Goal: Task Accomplishment & Management: Use online tool/utility

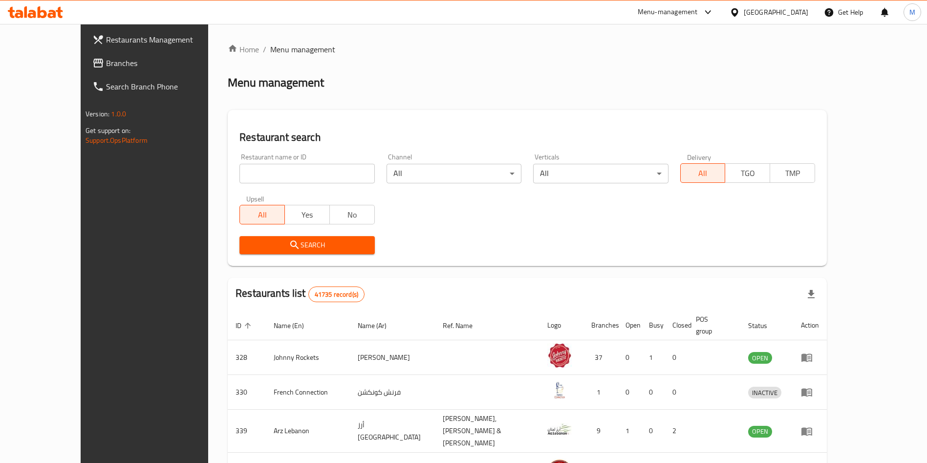
click at [282, 169] on input "search" at bounding box center [306, 174] width 135 height 20
paste input "697791"
type input "697791"
click button "Search" at bounding box center [306, 245] width 135 height 18
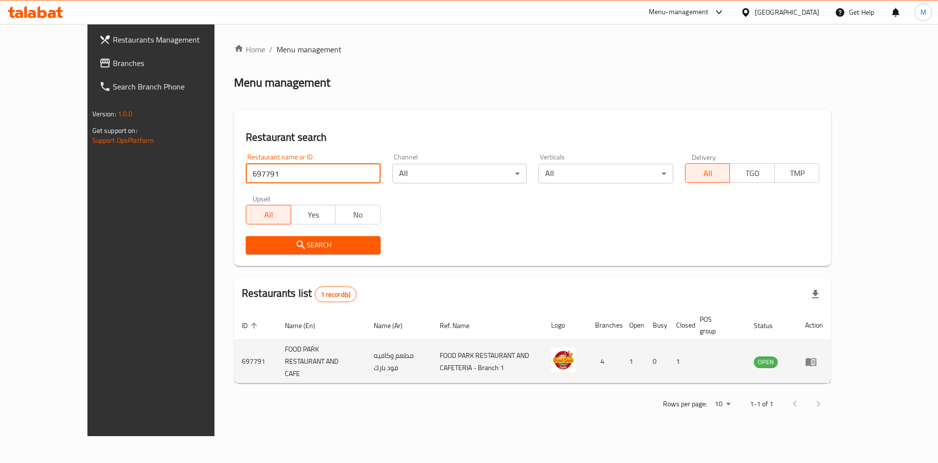
click at [817, 358] on icon "enhanced table" at bounding box center [811, 362] width 11 height 8
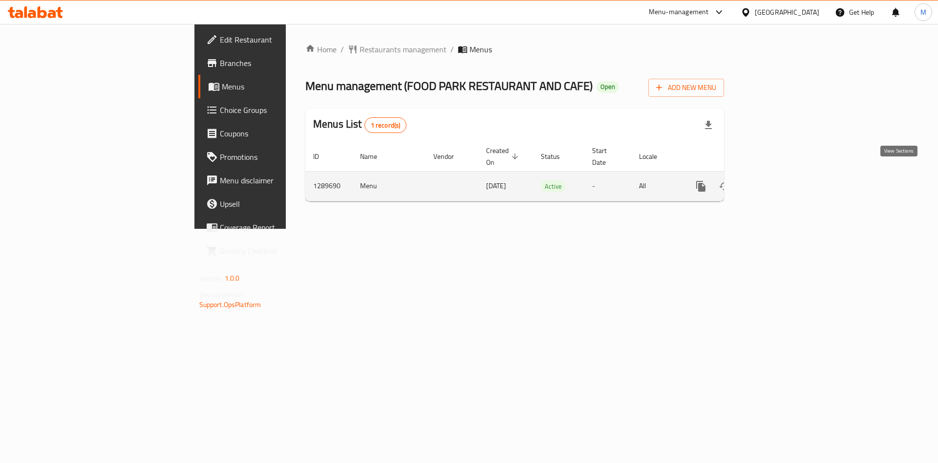
click at [778, 180] on icon "enhanced table" at bounding box center [772, 186] width 12 height 12
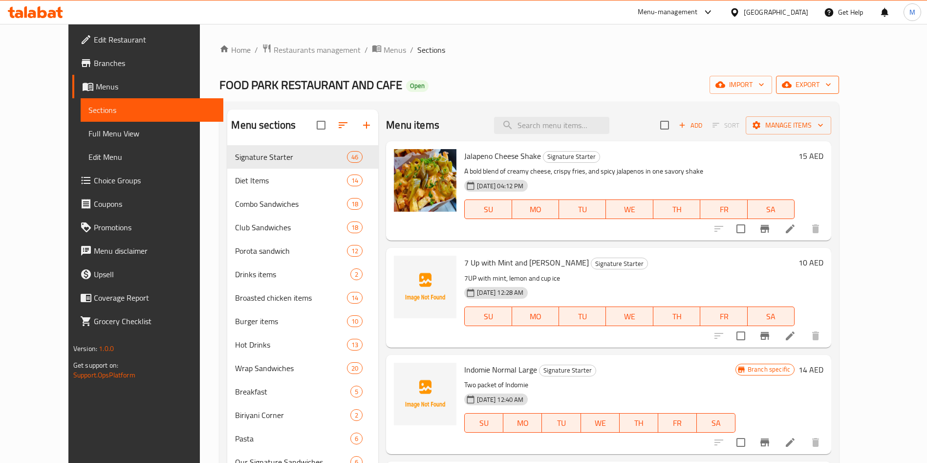
click at [831, 85] on icon "button" at bounding box center [828, 85] width 5 height 3
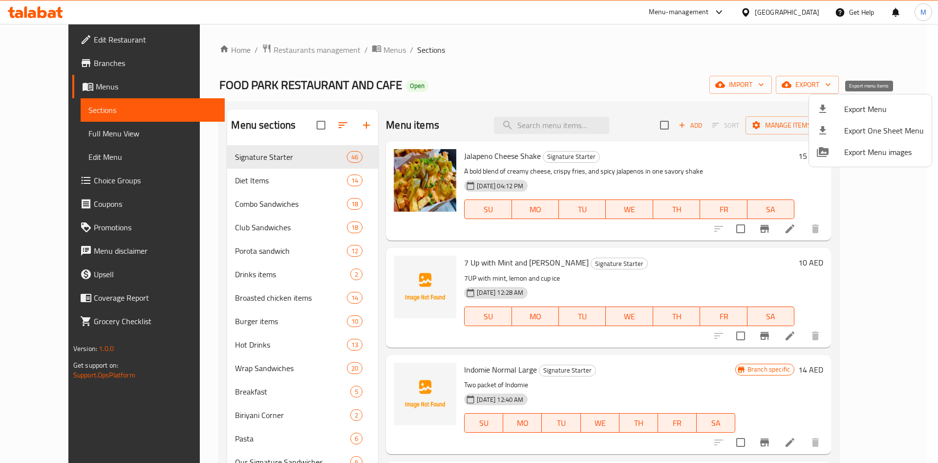
click at [841, 108] on div at bounding box center [830, 109] width 27 height 12
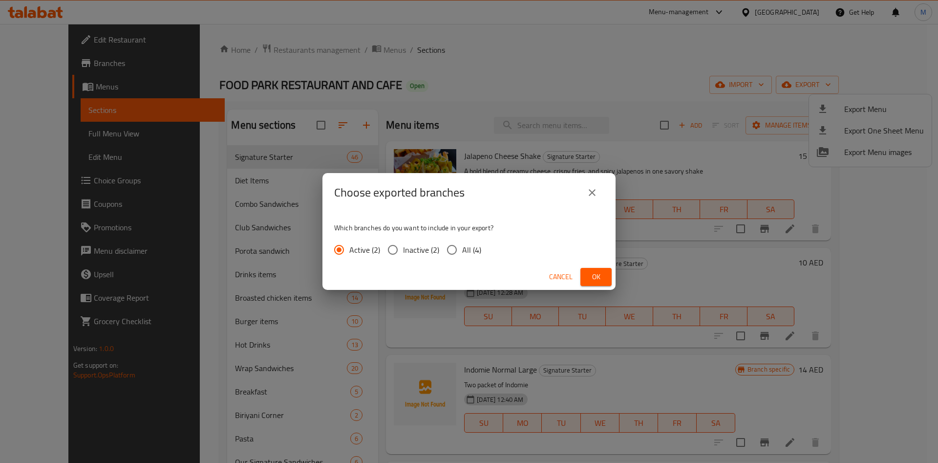
click at [592, 273] on span "Ok" at bounding box center [596, 277] width 16 height 12
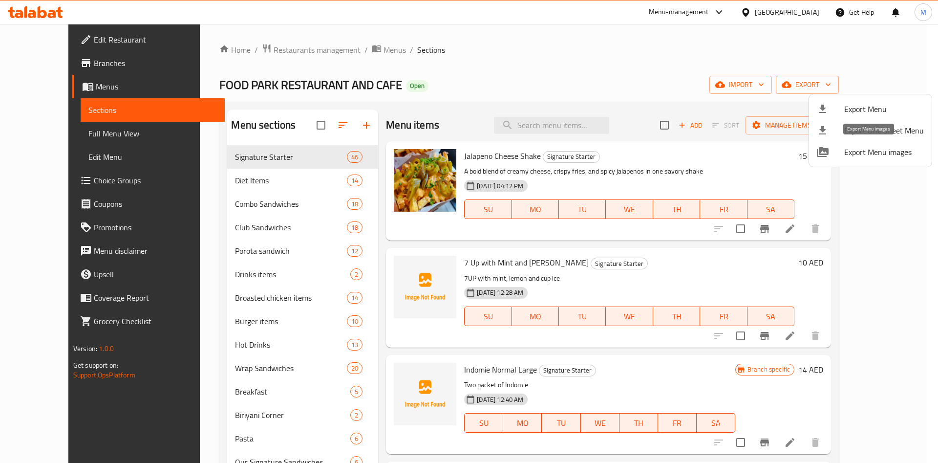
click at [852, 148] on span "Export Menu images" at bounding box center [884, 152] width 80 height 12
